Goal: Find specific page/section: Locate a particular part of the current website

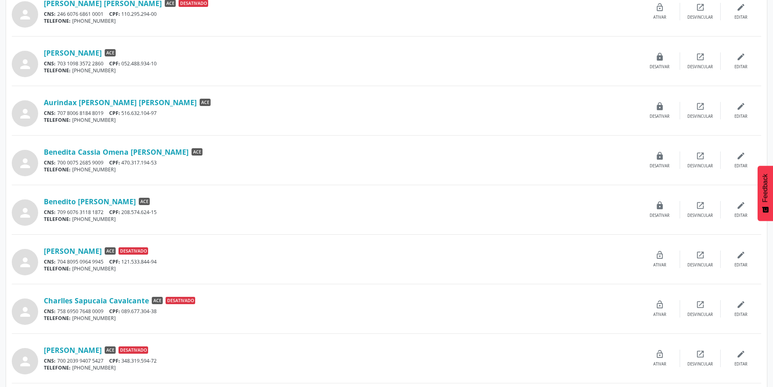
scroll to position [566, 0]
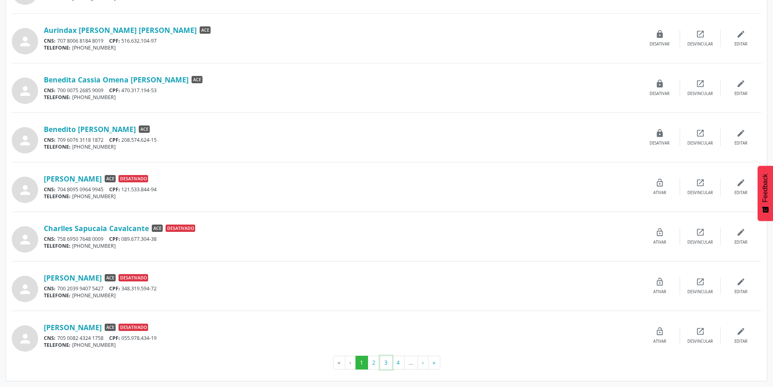
click at [384, 360] on button "3" at bounding box center [386, 362] width 13 height 14
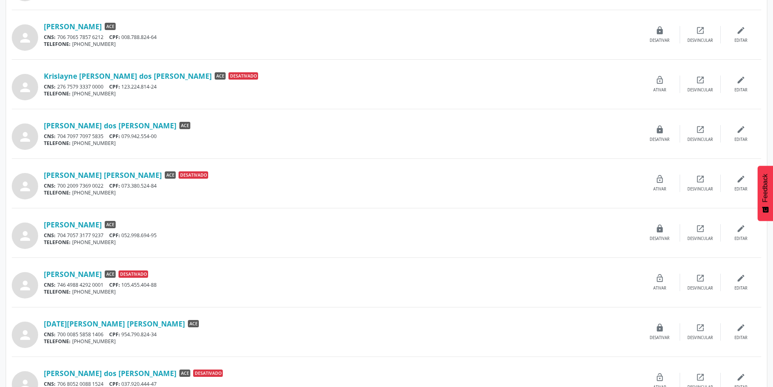
scroll to position [446, 0]
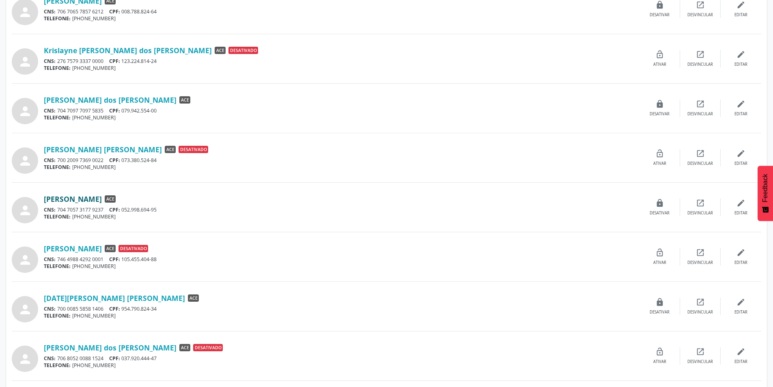
click at [74, 200] on link "[PERSON_NAME]" at bounding box center [73, 198] width 58 height 9
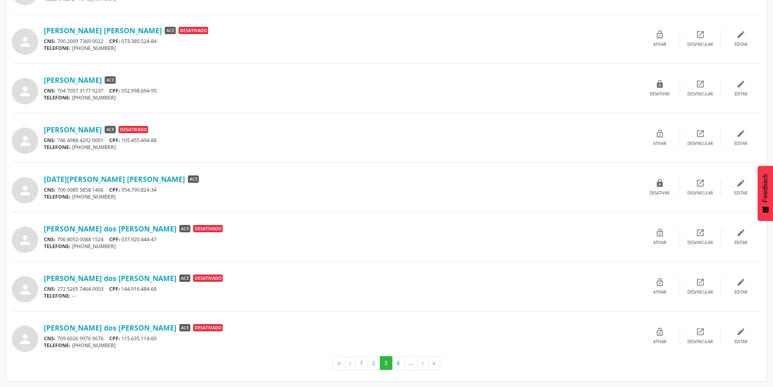
scroll to position [566, 0]
click at [96, 176] on link "[DATE][PERSON_NAME] [PERSON_NAME]" at bounding box center [114, 178] width 141 height 9
click at [398, 361] on button "4" at bounding box center [398, 362] width 13 height 14
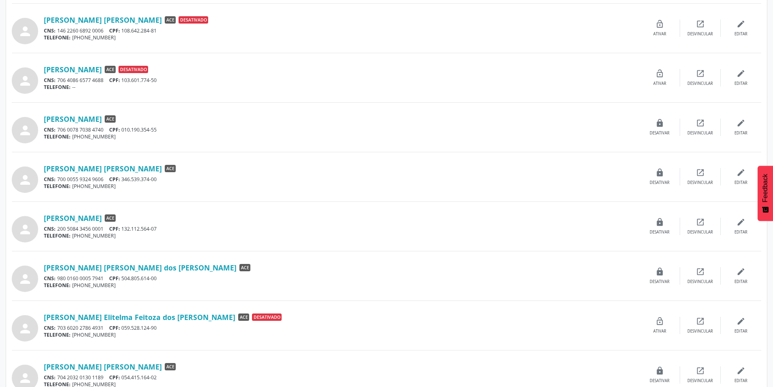
scroll to position [243, 0]
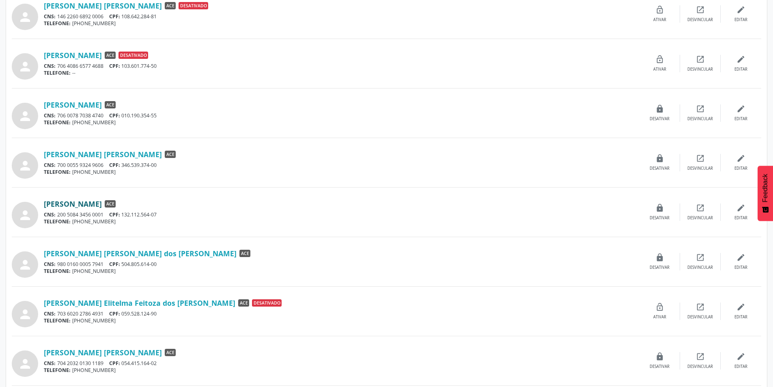
click at [102, 203] on link "[PERSON_NAME]" at bounding box center [73, 203] width 58 height 9
click at [113, 252] on link "[PERSON_NAME] [PERSON_NAME] dos [PERSON_NAME]" at bounding box center [140, 253] width 193 height 9
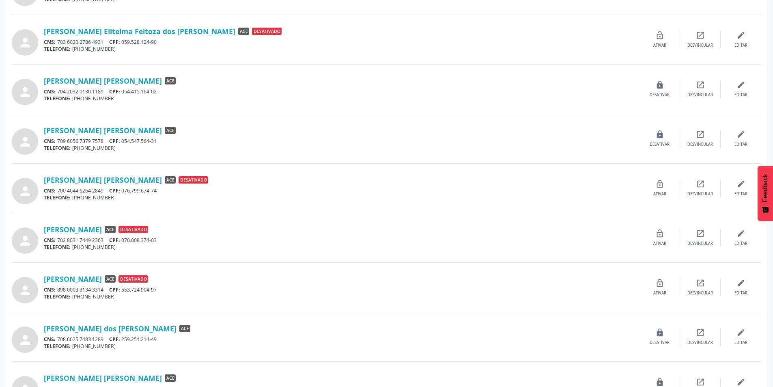
scroll to position [527, 0]
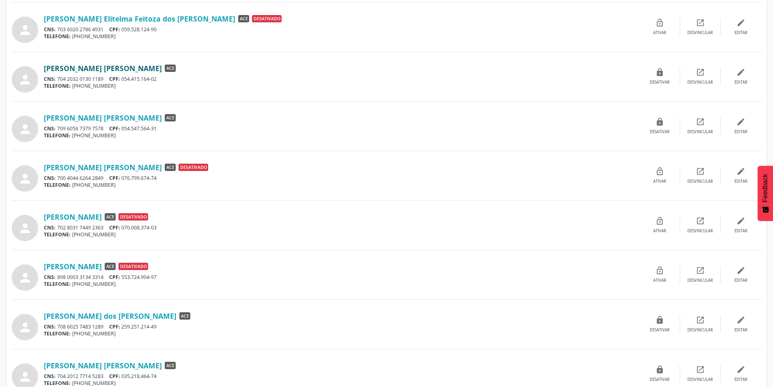
click at [90, 69] on link "[PERSON_NAME] [PERSON_NAME]" at bounding box center [103, 68] width 118 height 9
click at [111, 116] on link "[PERSON_NAME] [PERSON_NAME]" at bounding box center [103, 117] width 118 height 9
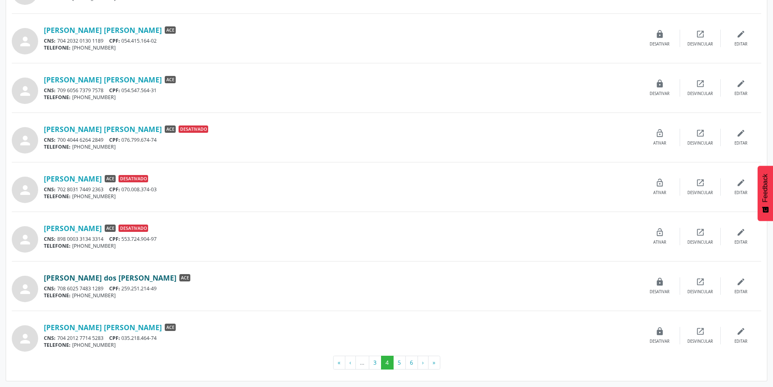
click at [92, 275] on link "[PERSON_NAME] dos [PERSON_NAME]" at bounding box center [110, 277] width 133 height 9
click at [110, 327] on link "[PERSON_NAME] [PERSON_NAME]" at bounding box center [103, 327] width 118 height 9
click at [396, 359] on button "5" at bounding box center [399, 362] width 13 height 14
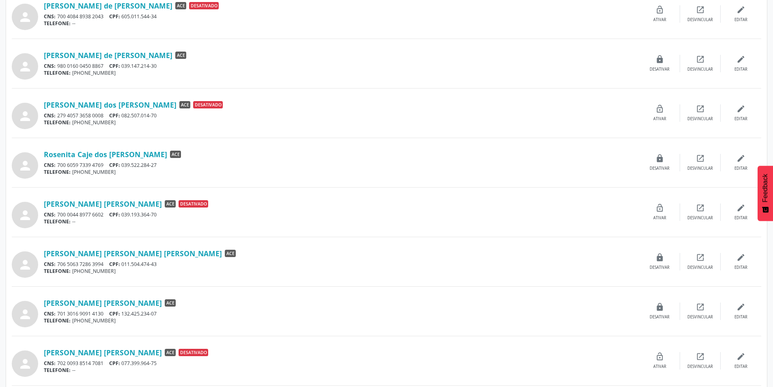
scroll to position [284, 0]
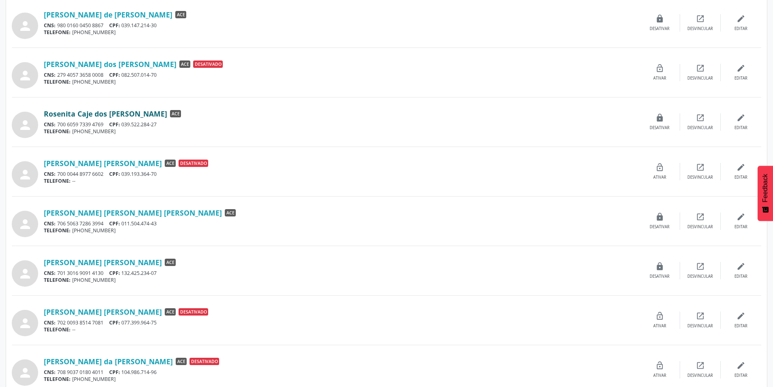
click at [75, 114] on link "Rosenita Caje dos [PERSON_NAME]" at bounding box center [105, 113] width 123 height 9
click at [106, 211] on link "[PERSON_NAME] [PERSON_NAME] [PERSON_NAME]" at bounding box center [133, 212] width 178 height 9
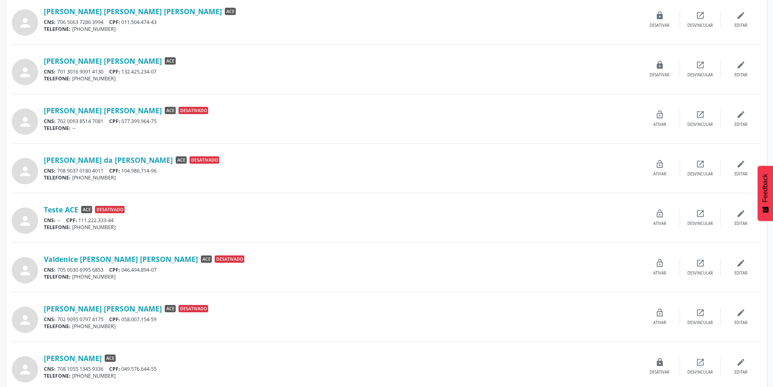
scroll to position [484, 0]
click at [91, 60] on link "[PERSON_NAME] [PERSON_NAME]" at bounding box center [103, 61] width 118 height 9
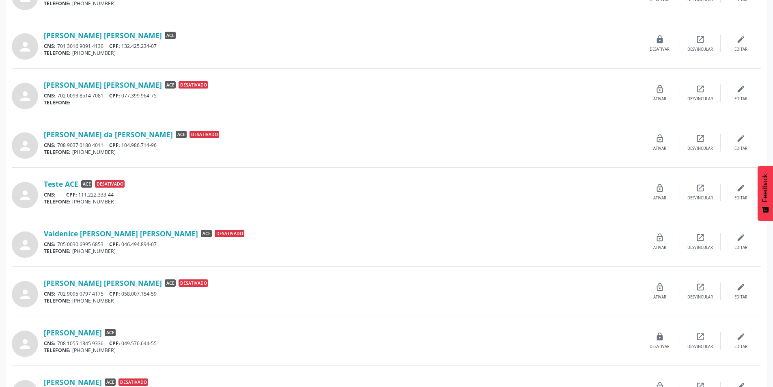
scroll to position [525, 0]
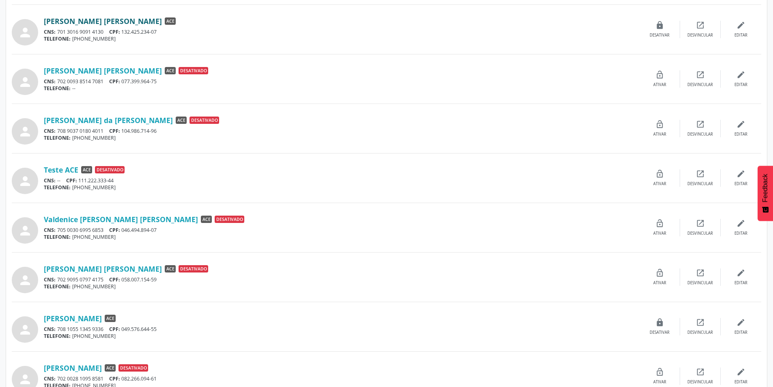
click at [73, 20] on link "[PERSON_NAME] [PERSON_NAME]" at bounding box center [103, 21] width 118 height 9
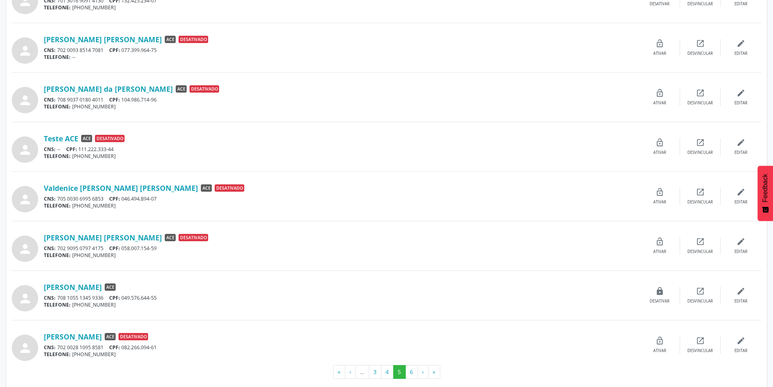
scroll to position [566, 0]
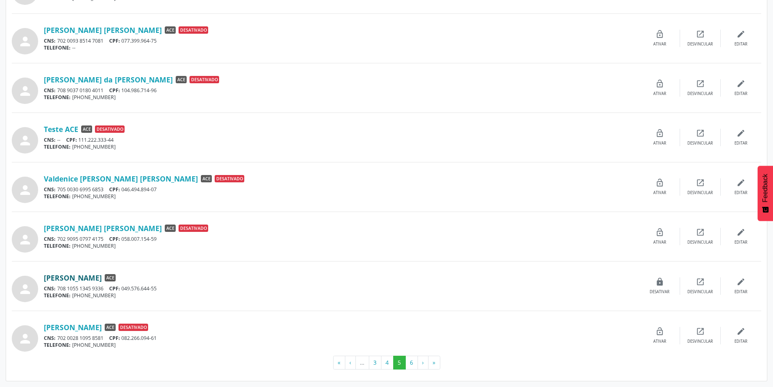
click at [80, 278] on link "[PERSON_NAME]" at bounding box center [73, 277] width 58 height 9
click at [383, 360] on button "4" at bounding box center [387, 362] width 13 height 14
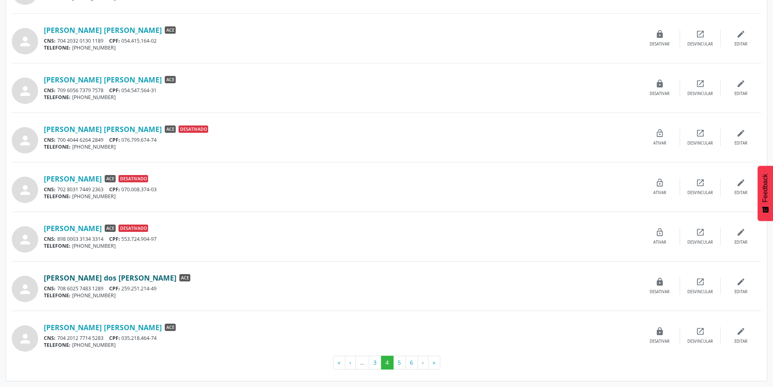
click at [77, 277] on link "[PERSON_NAME] dos [PERSON_NAME]" at bounding box center [110, 277] width 133 height 9
click at [376, 362] on button "3" at bounding box center [375, 362] width 13 height 14
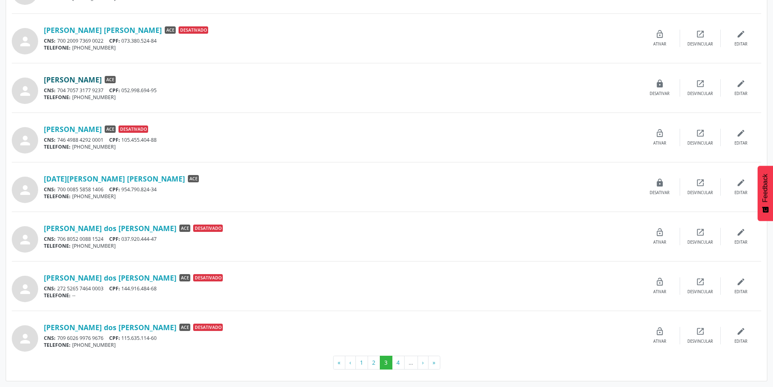
click at [74, 79] on link "[PERSON_NAME]" at bounding box center [73, 79] width 58 height 9
